Goal: Task Accomplishment & Management: Use online tool/utility

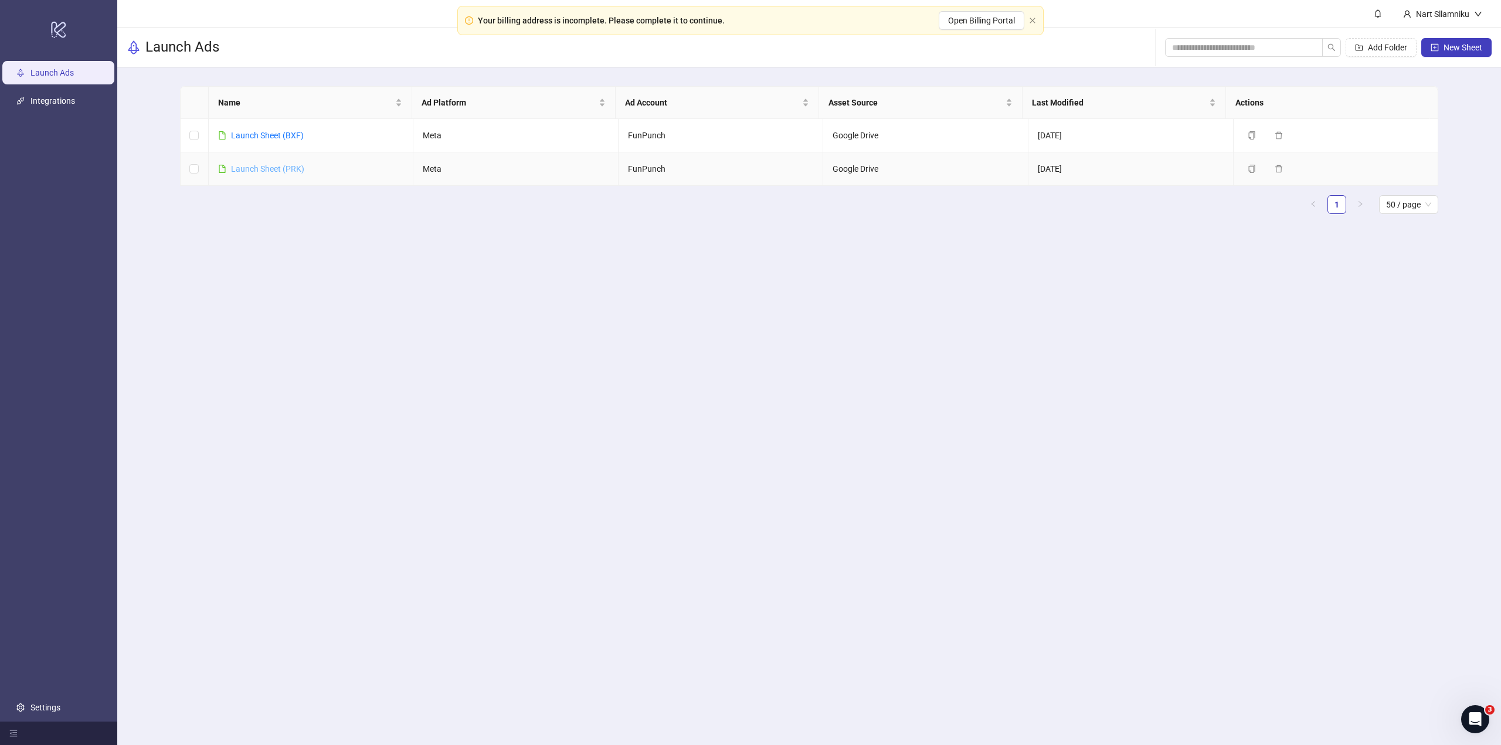
click at [288, 169] on link "Launch Sheet (PRK)" at bounding box center [267, 168] width 73 height 9
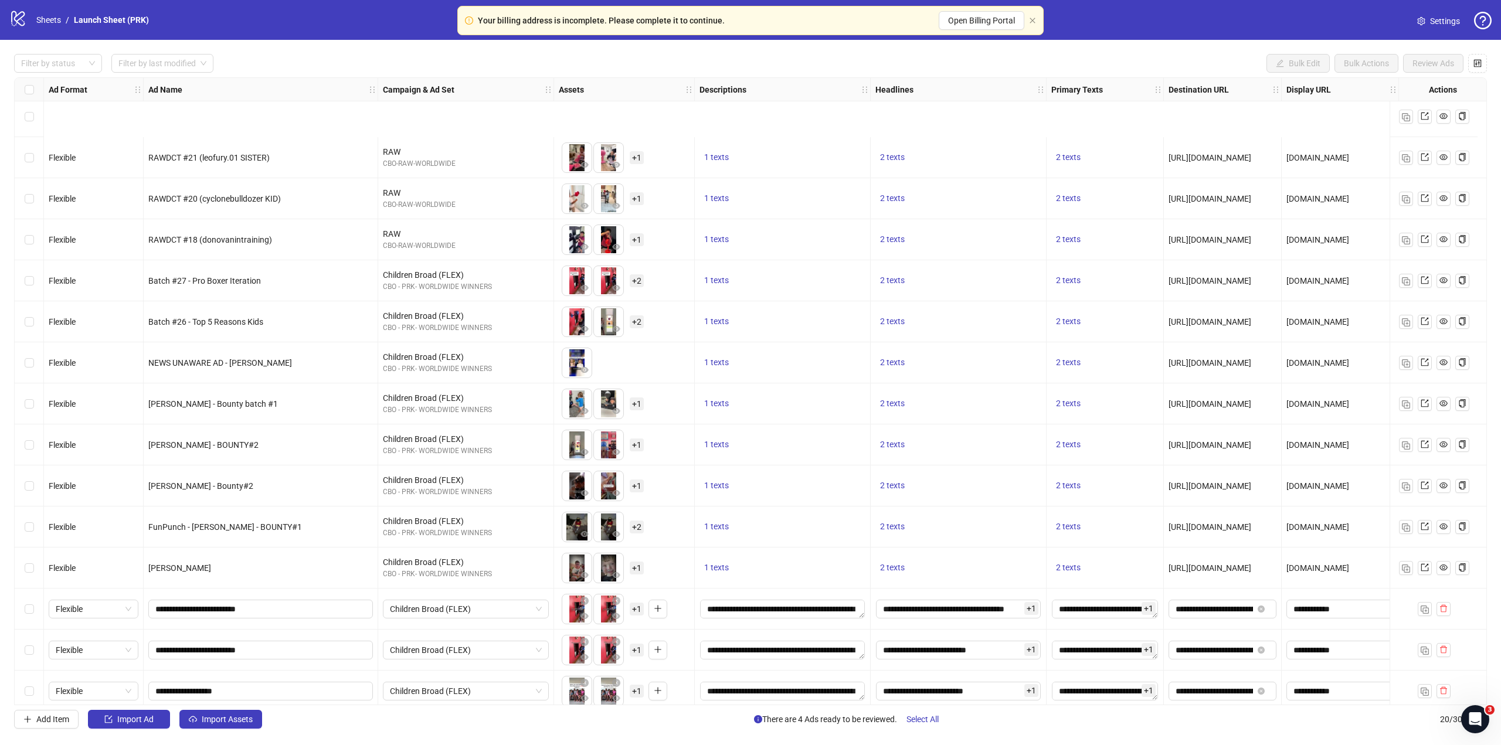
scroll to position [164, 0]
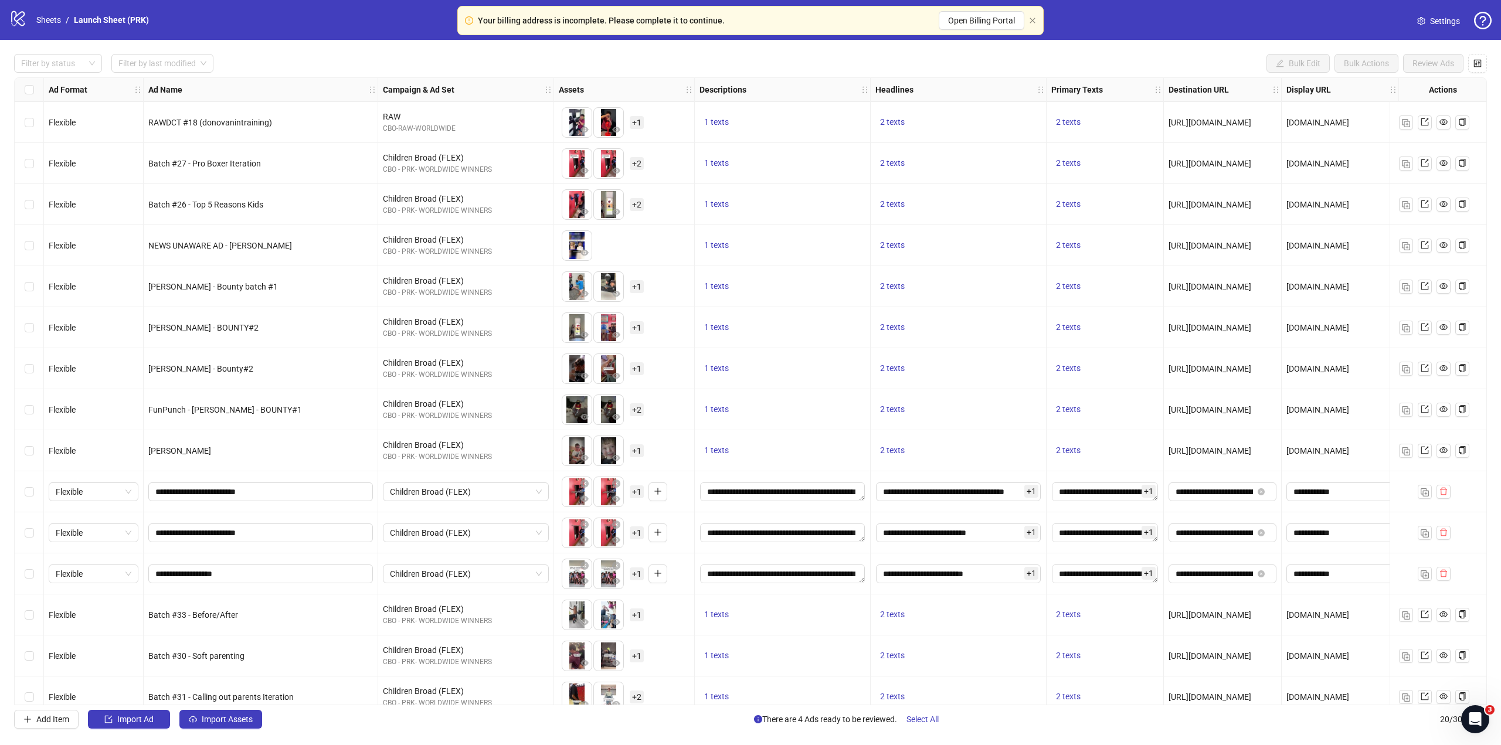
click at [1499, 82] on div "Filter by status Filter by last modified Bulk Edit Bulk Actions Review Ads Ad F…" at bounding box center [750, 391] width 1501 height 703
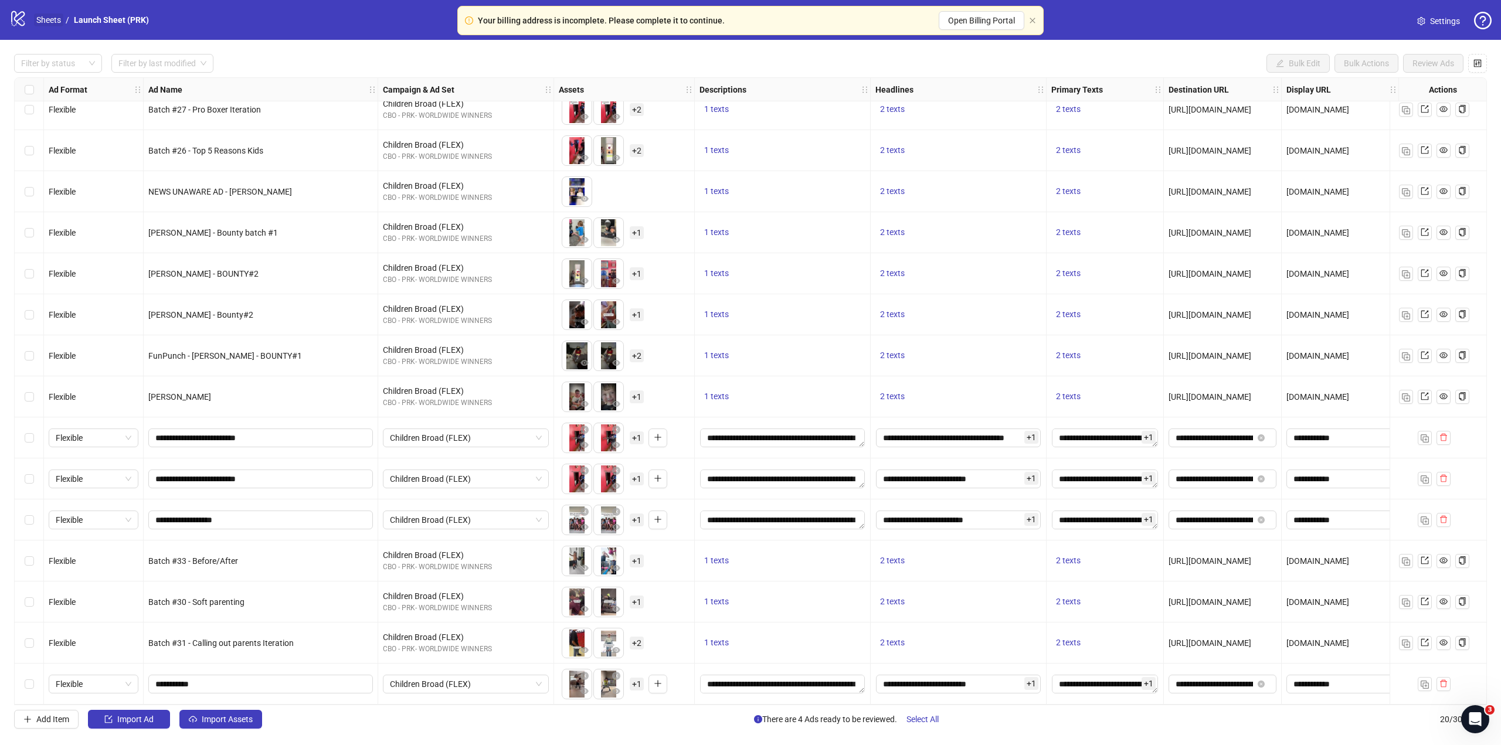
click at [49, 17] on link "Sheets" at bounding box center [48, 19] width 29 height 13
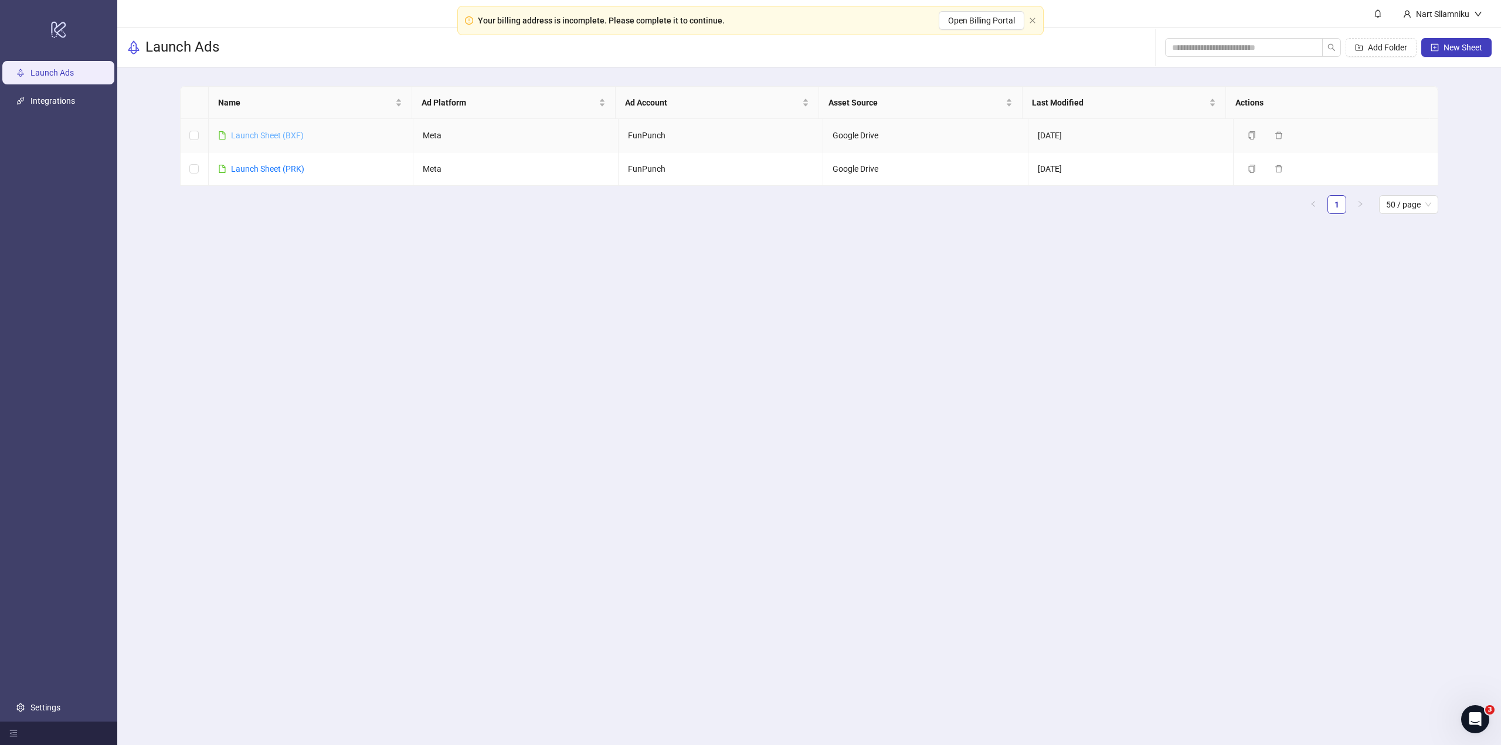
click at [285, 137] on link "Launch Sheet (BXF)" at bounding box center [267, 135] width 73 height 9
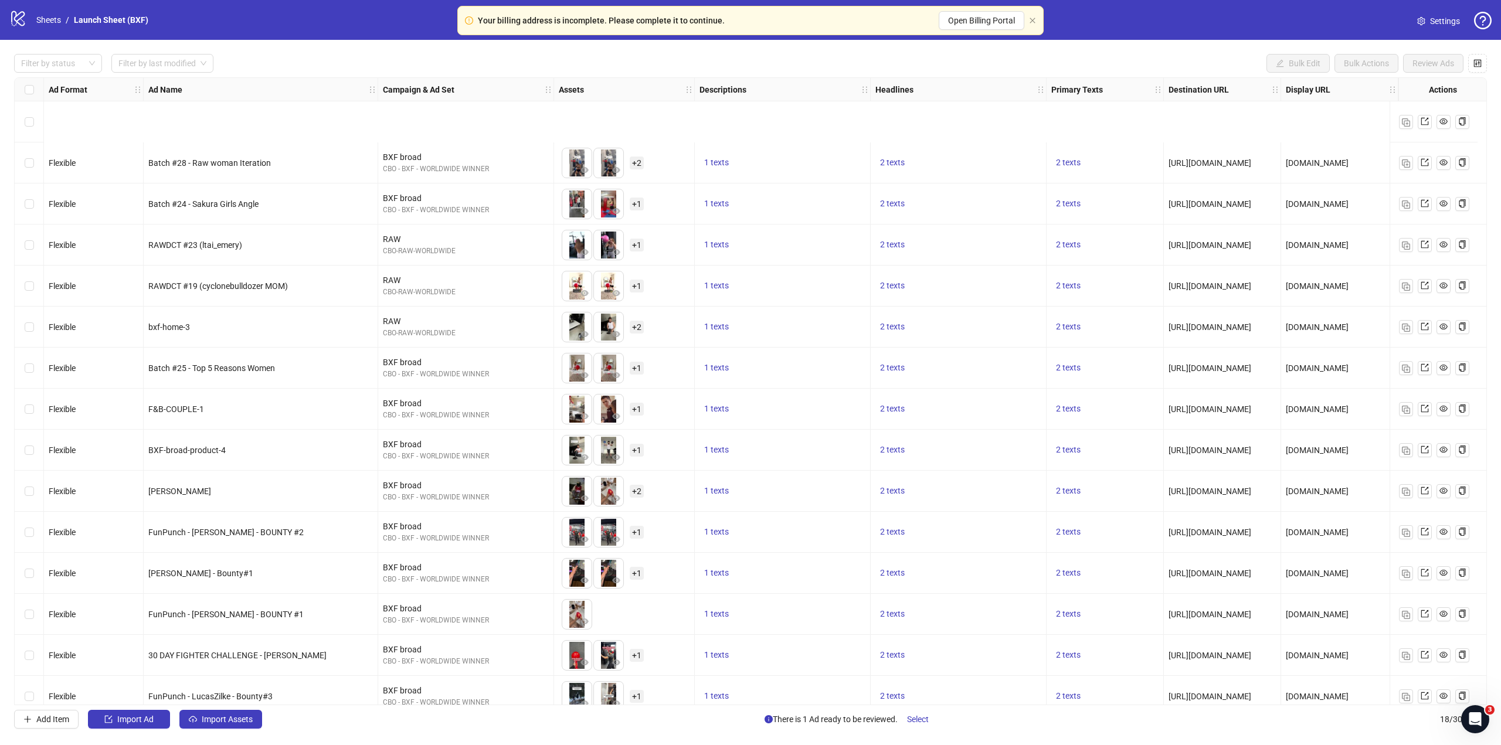
scroll to position [140, 0]
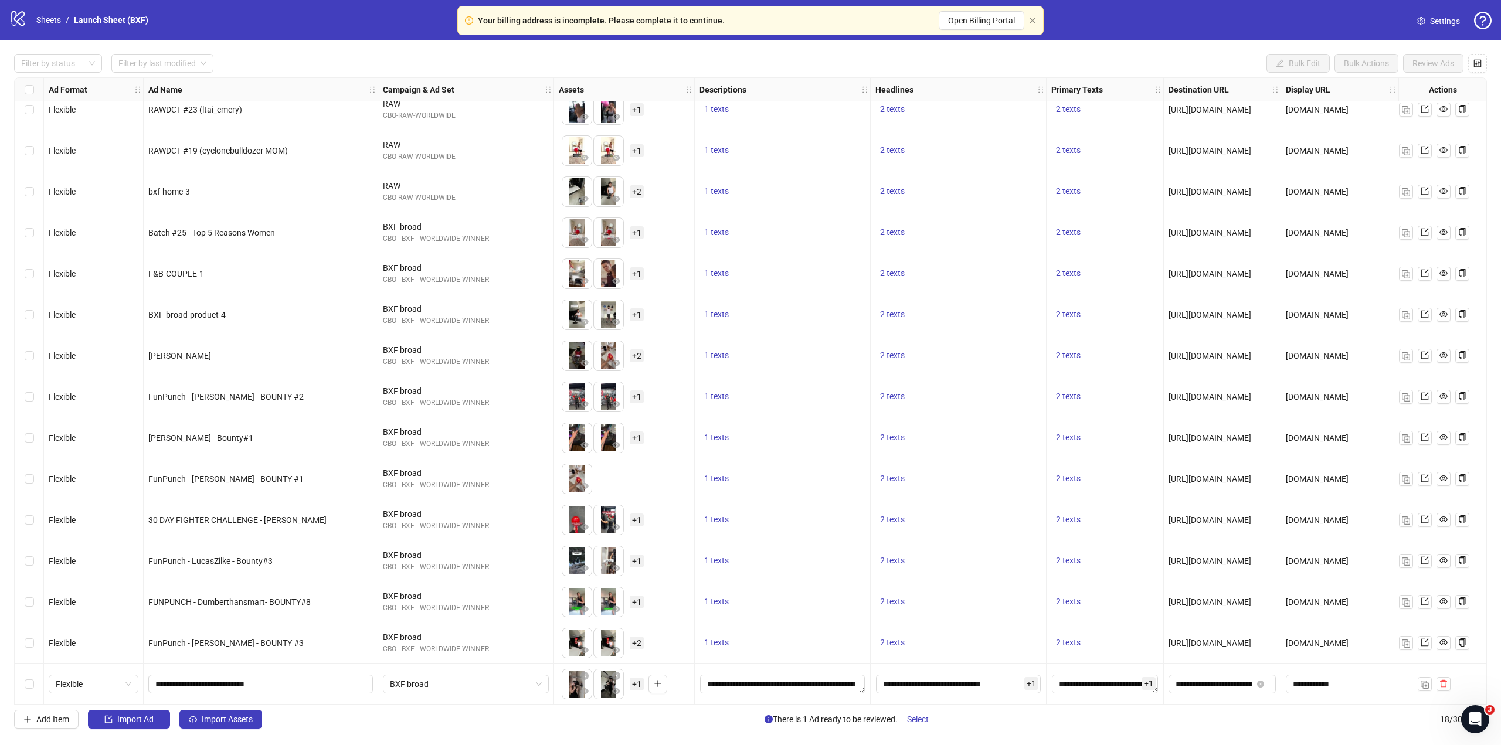
click at [53, 13] on div "logo/logo-mobile Sheets / Launch Sheet (BXF)" at bounding box center [81, 19] width 144 height 21
click at [53, 16] on link "Sheets" at bounding box center [48, 19] width 29 height 13
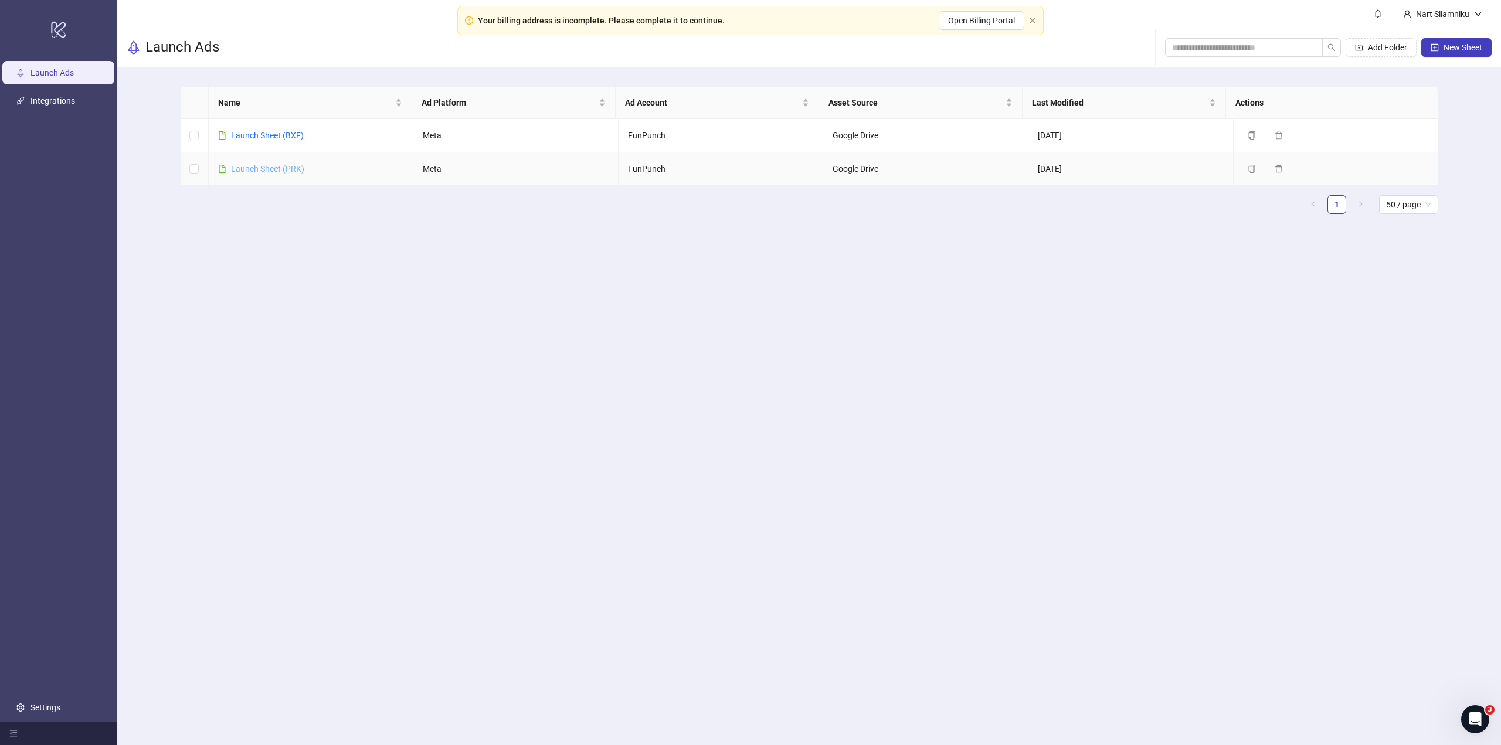
click at [264, 167] on link "Launch Sheet (PRK)" at bounding box center [267, 168] width 73 height 9
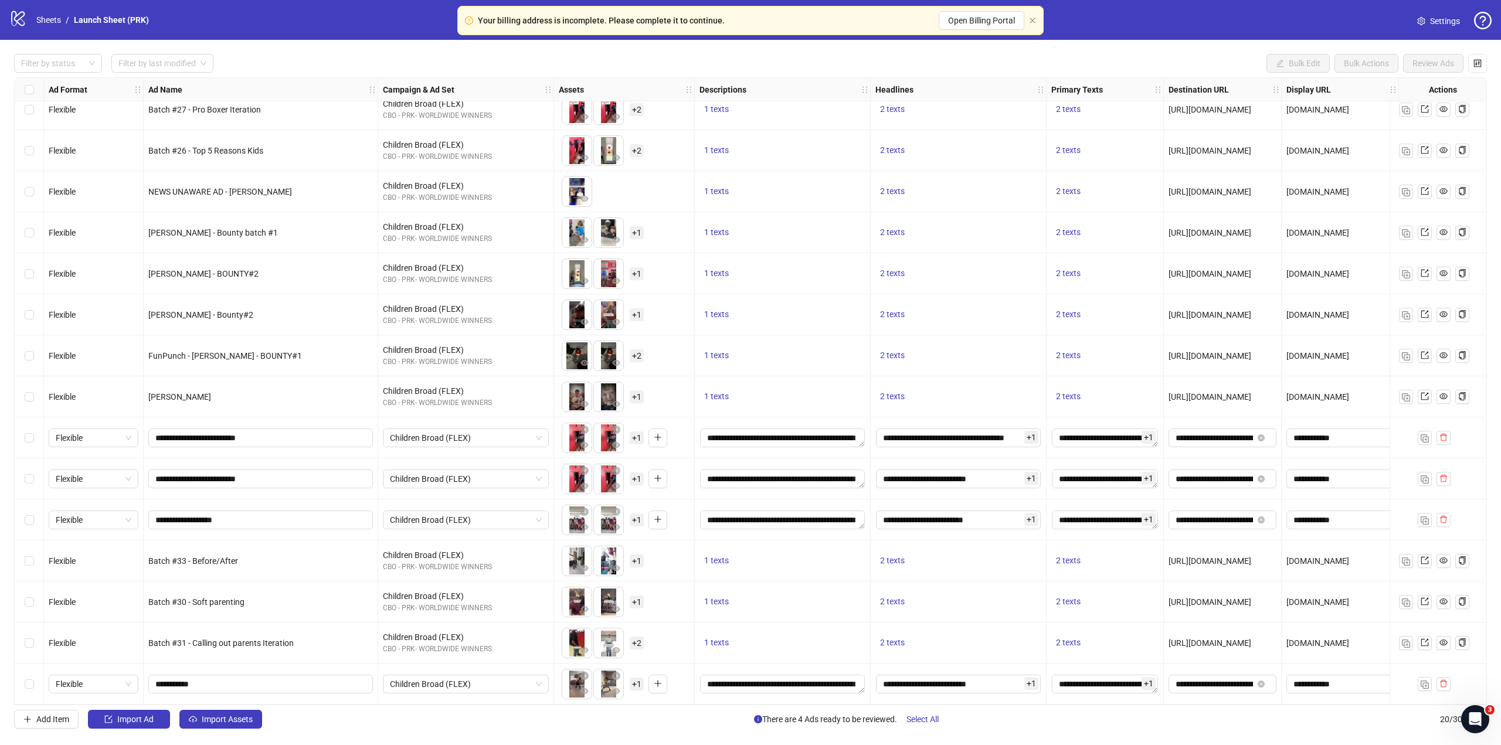
scroll to position [222, 0]
